Goal: Task Accomplishment & Management: Use online tool/utility

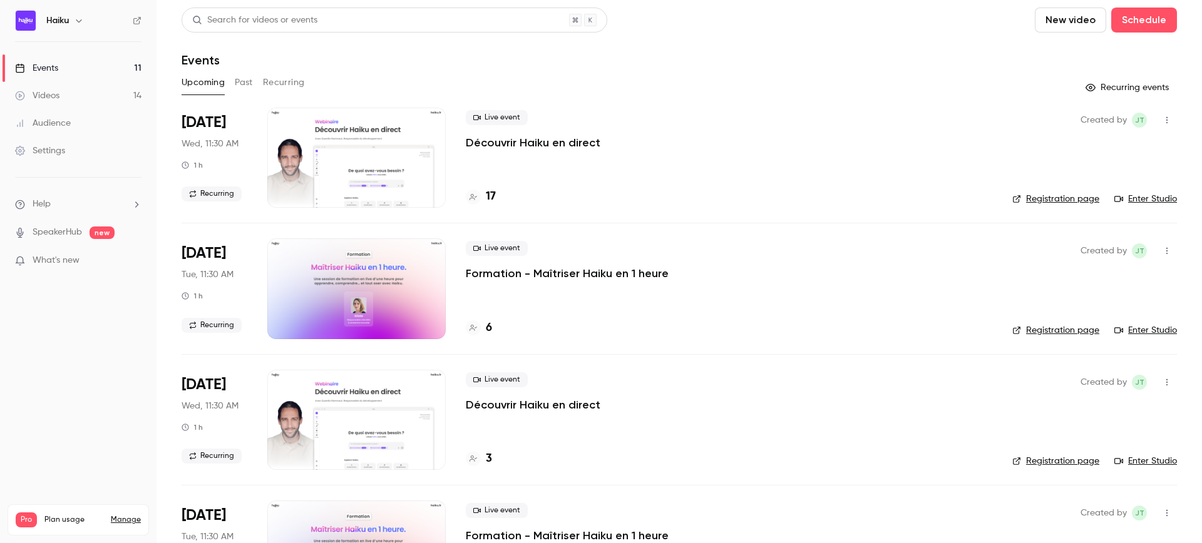
click at [307, 20] on div "Search for videos or events" at bounding box center [254, 20] width 125 height 13
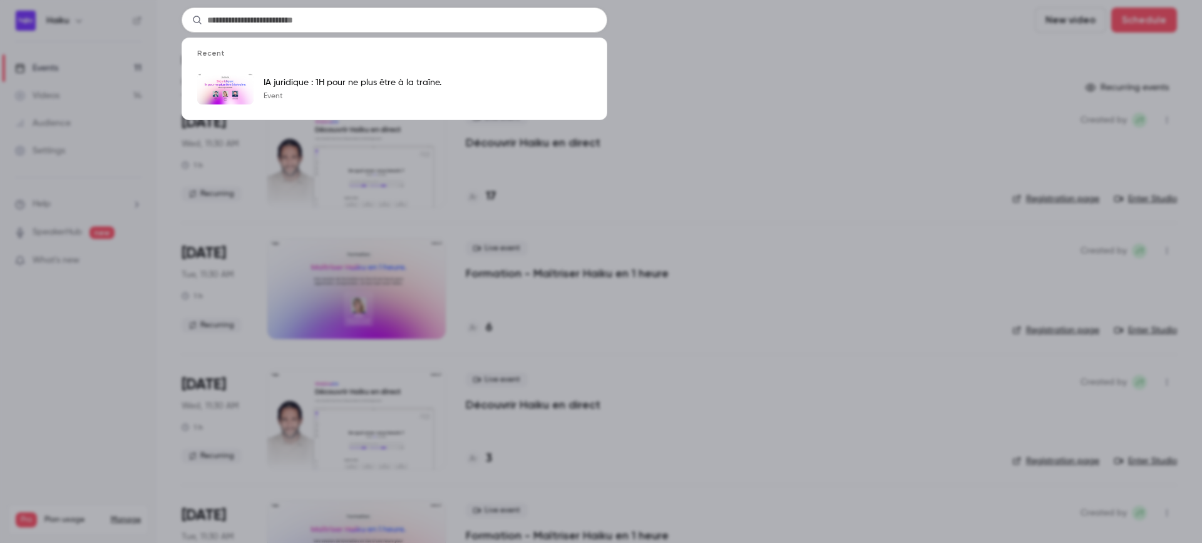
click at [565, 145] on div "Recent IA juridique : 1H pour ne plus être à la traîne. Event" at bounding box center [601, 271] width 1202 height 543
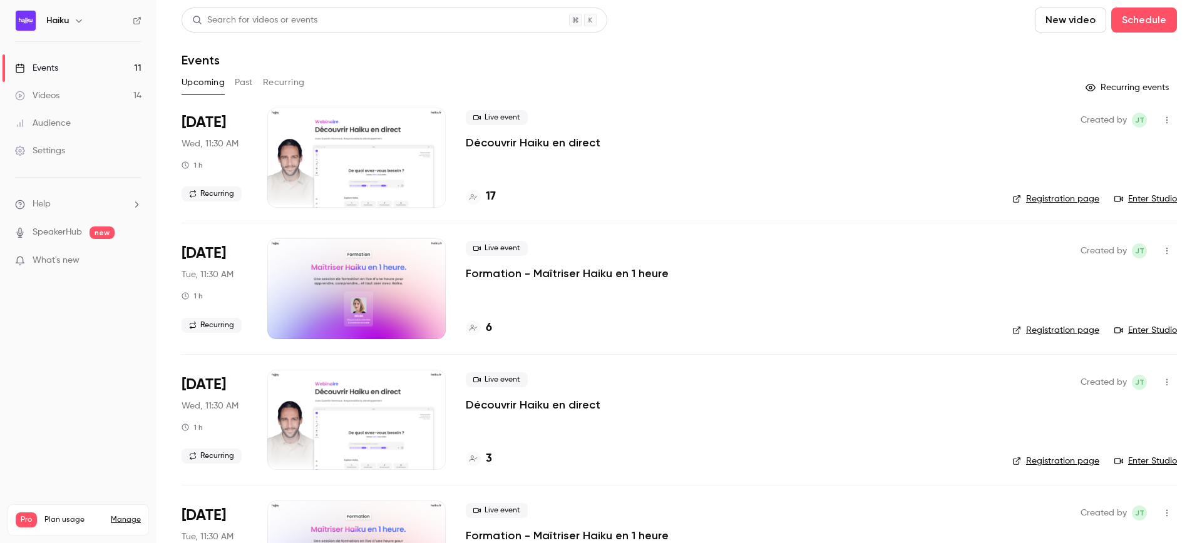
click at [242, 79] on button "Past" at bounding box center [244, 83] width 18 height 20
click at [365, 170] on div at bounding box center [356, 158] width 178 height 100
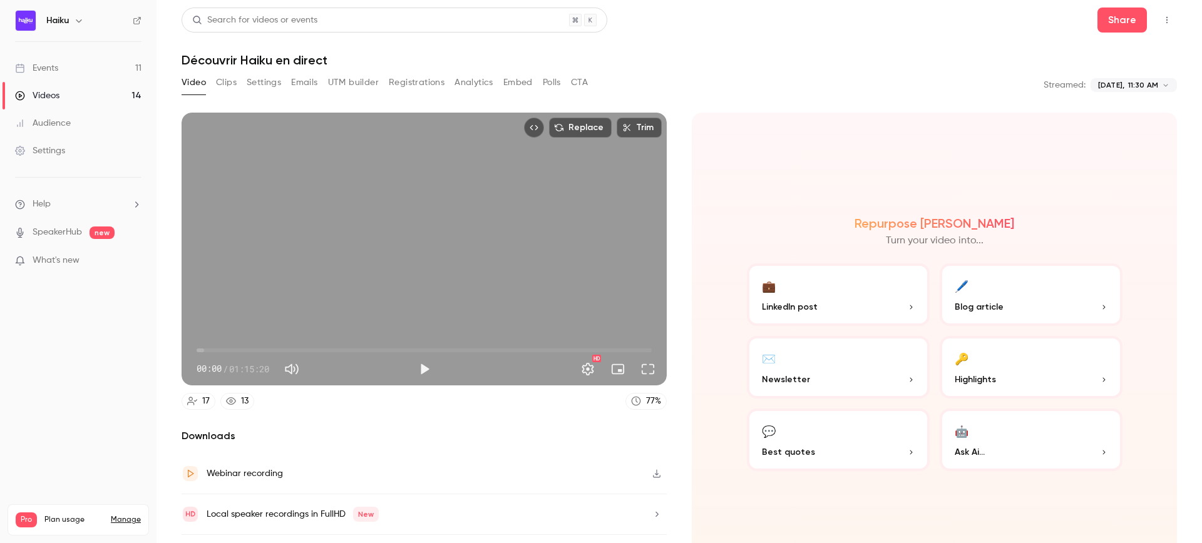
click at [412, 78] on button "Registrations" at bounding box center [417, 83] width 56 height 20
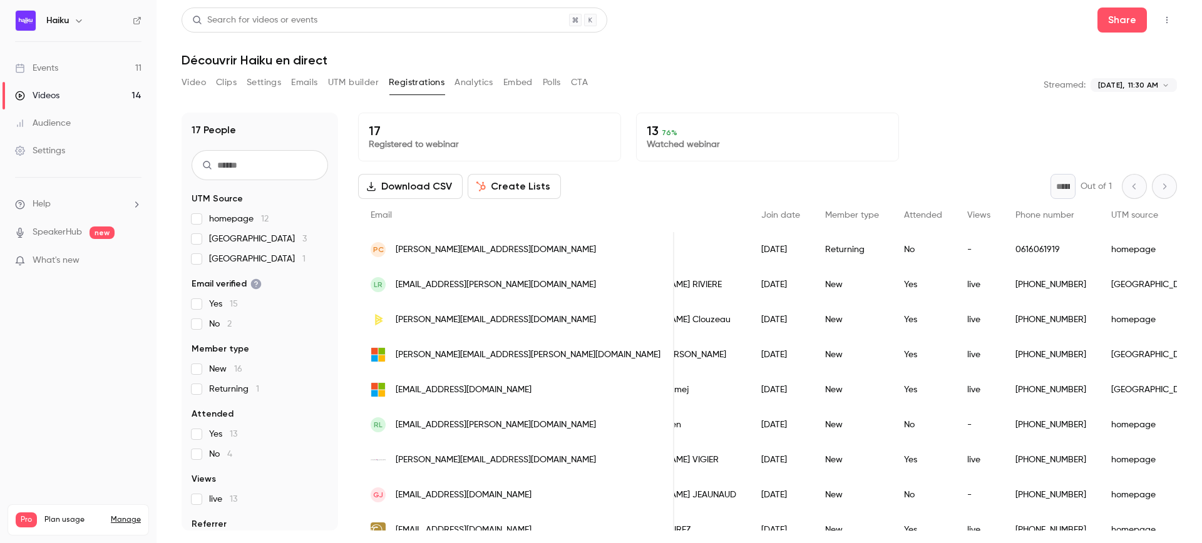
scroll to position [0, 40]
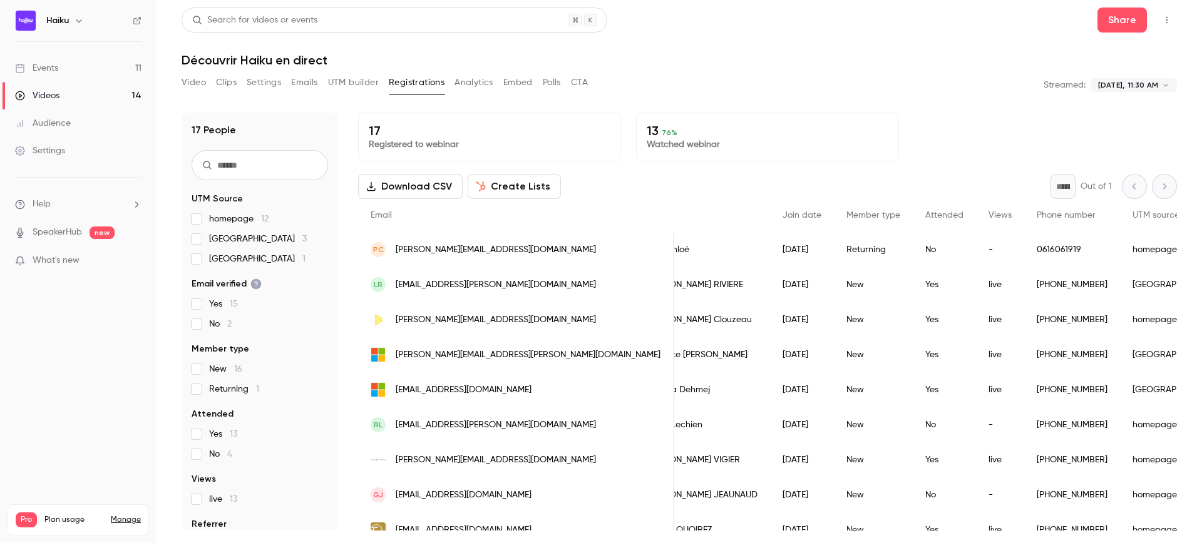
click at [262, 167] on input "text" at bounding box center [260, 165] width 136 height 30
paste input "**********"
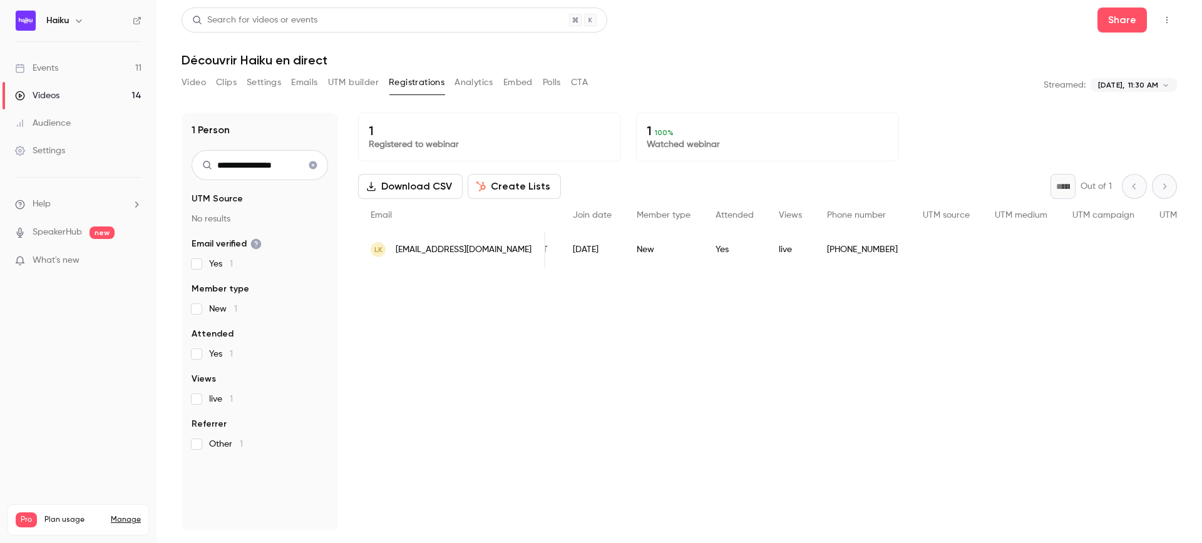
scroll to position [0, 190]
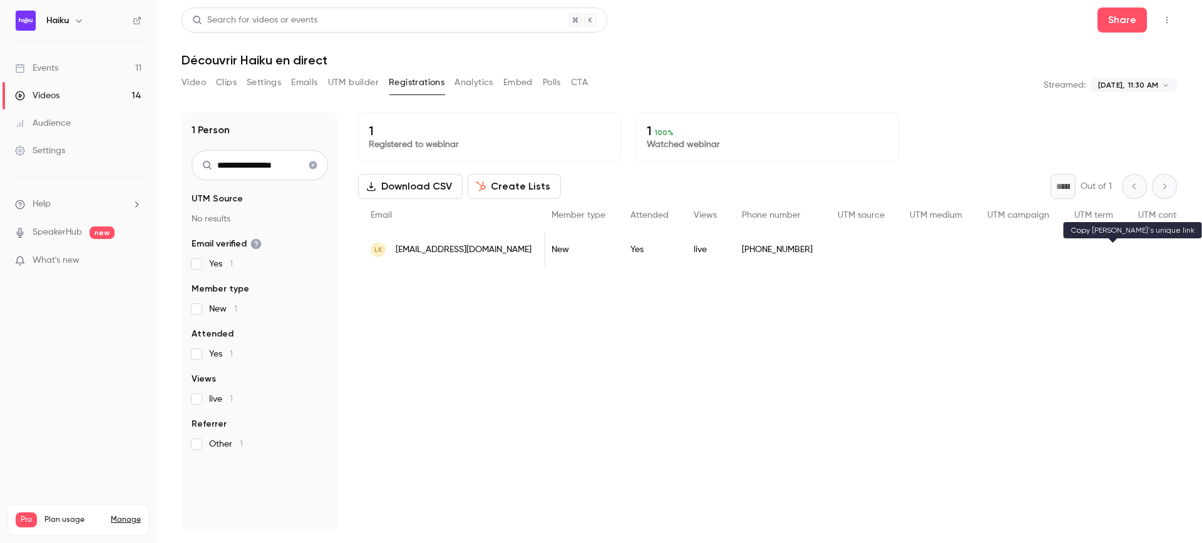
type input "**********"
click at [1201, 250] on icon "People list" at bounding box center [1219, 249] width 10 height 9
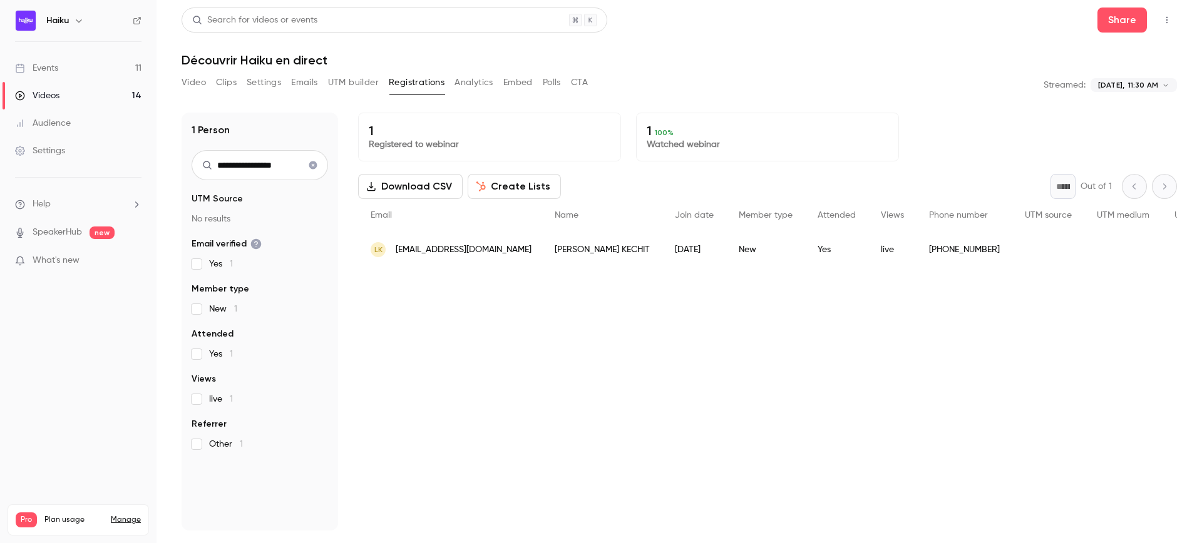
scroll to position [0, 0]
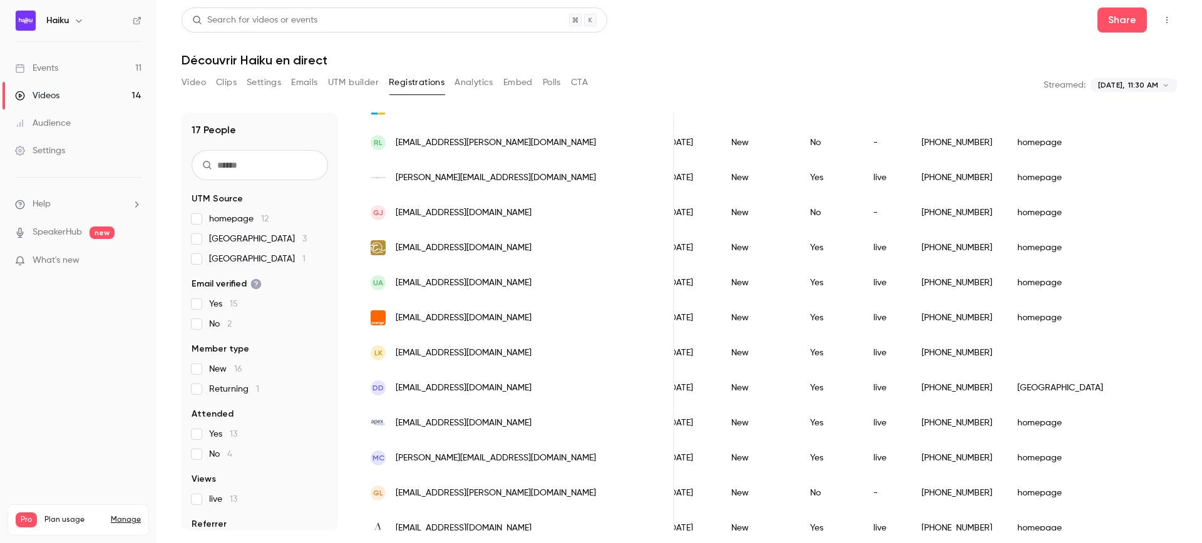
scroll to position [95, 0]
